Goal: Task Accomplishment & Management: Complete application form

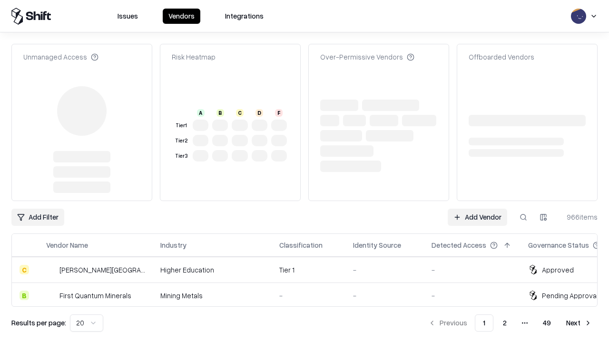
click at [478, 209] on link "Add Vendor" at bounding box center [478, 217] width 60 height 17
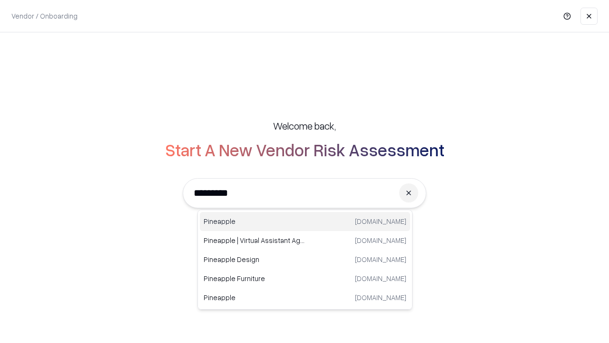
click at [305, 221] on div "Pineapple [DOMAIN_NAME]" at bounding box center [305, 221] width 210 height 19
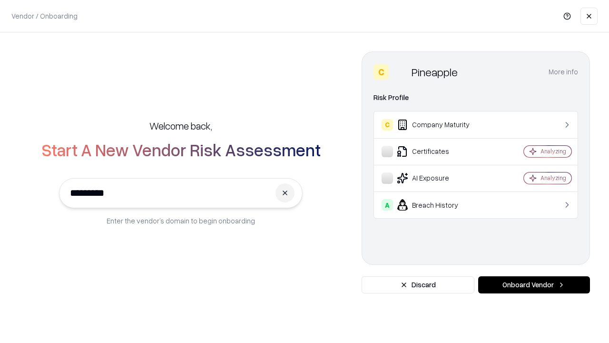
type input "*********"
click at [534, 285] on button "Onboard Vendor" at bounding box center [534, 284] width 112 height 17
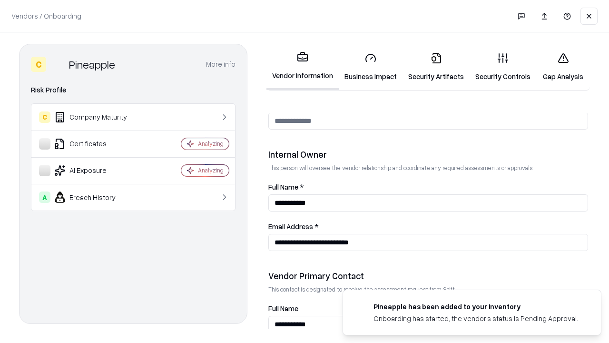
scroll to position [493, 0]
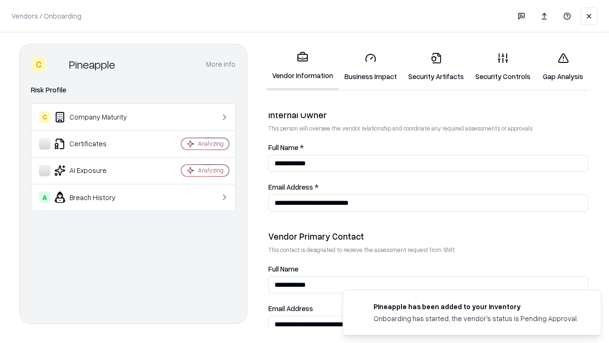
click at [371, 67] on link "Business Impact" at bounding box center [371, 67] width 64 height 44
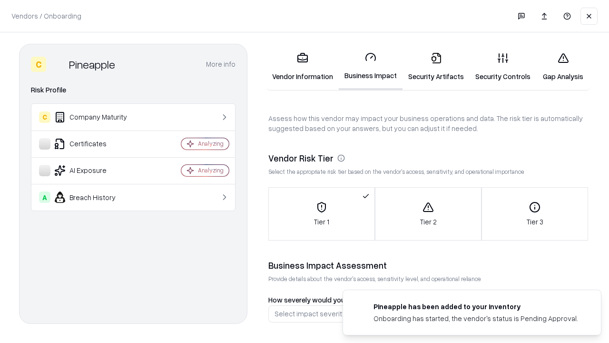
click at [563, 67] on link "Gap Analysis" at bounding box center [564, 67] width 54 height 44
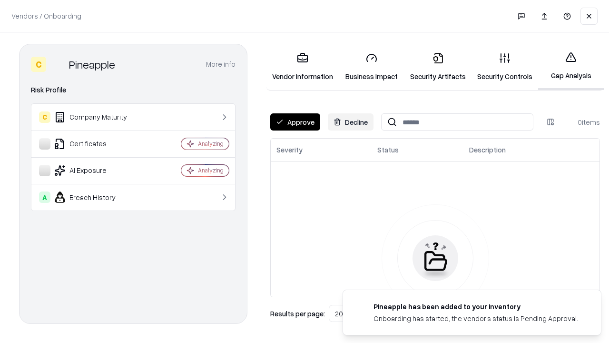
click at [295, 122] on button "Approve" at bounding box center [295, 121] width 50 height 17
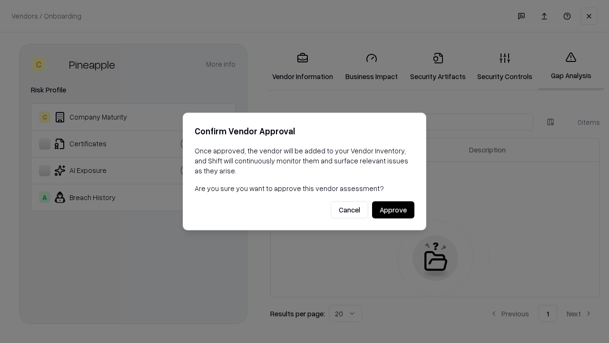
click at [393, 209] on button "Approve" at bounding box center [393, 209] width 42 height 17
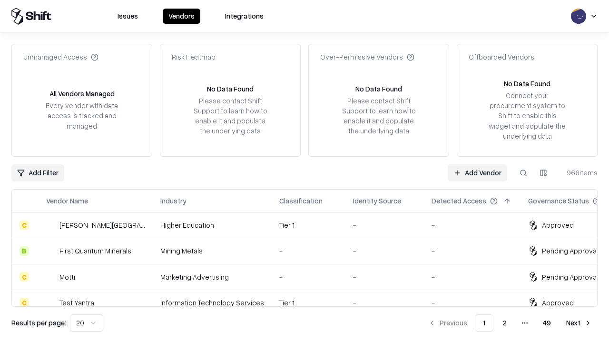
type input "*********"
click at [478, 172] on link "Add Vendor" at bounding box center [478, 172] width 60 height 17
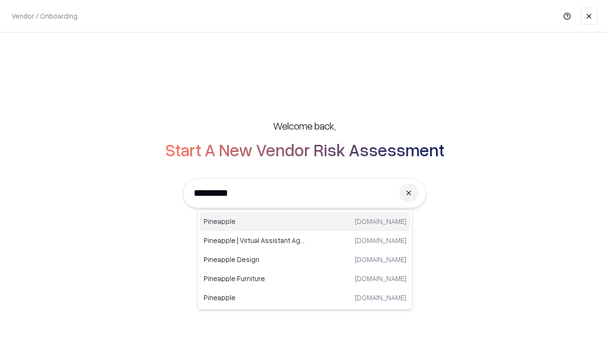
click at [305, 221] on div "Pineapple [DOMAIN_NAME]" at bounding box center [305, 221] width 210 height 19
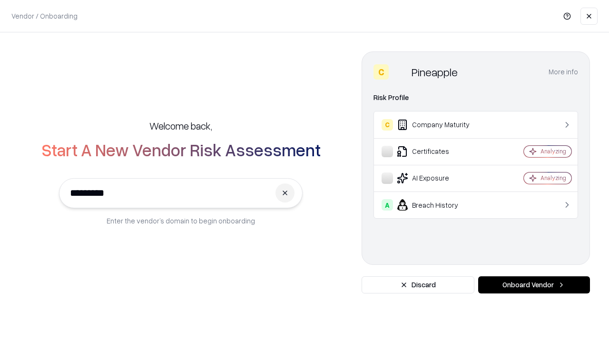
type input "*********"
click at [534, 285] on button "Onboard Vendor" at bounding box center [534, 284] width 112 height 17
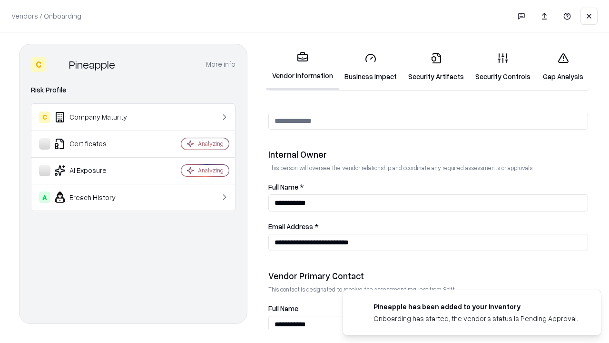
scroll to position [493, 0]
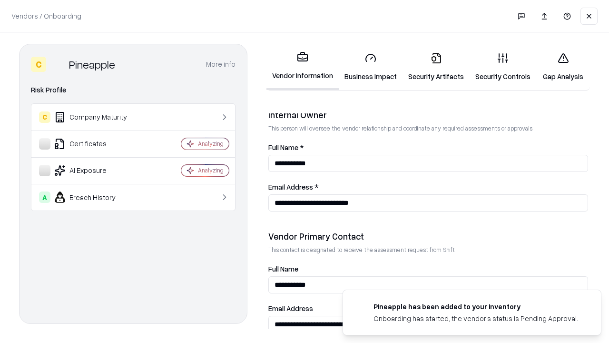
click at [563, 67] on link "Gap Analysis" at bounding box center [564, 67] width 54 height 44
